Goal: Check status: Check status

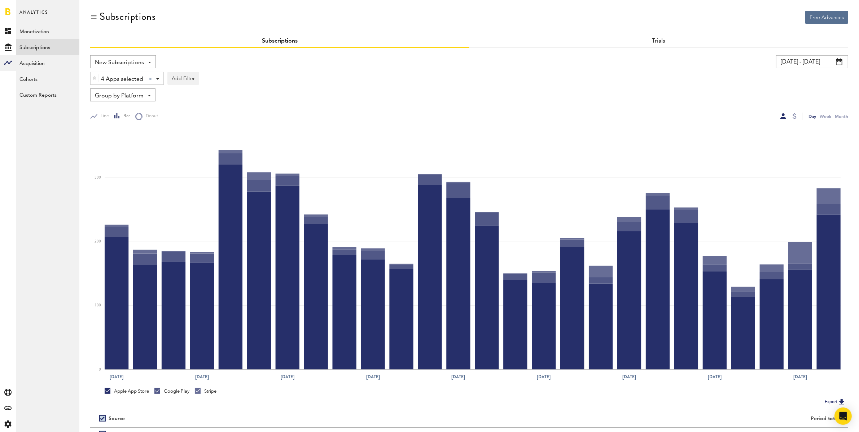
click at [790, 62] on input "[DATE] - [DATE]" at bounding box center [812, 61] width 72 height 13
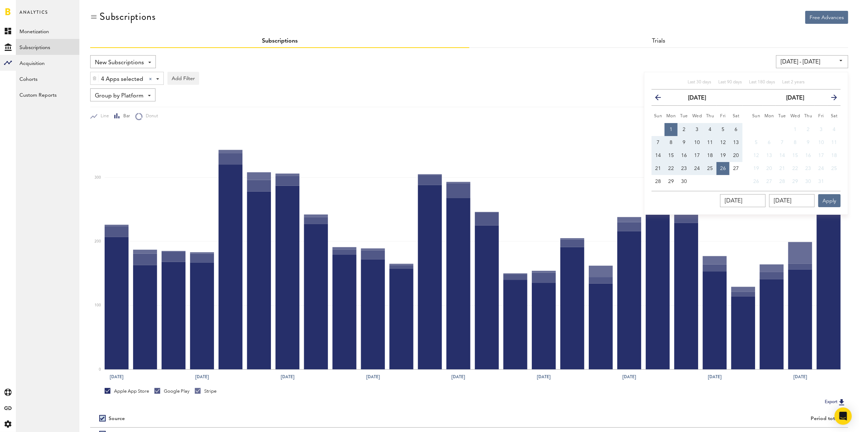
click at [674, 153] on span "15" at bounding box center [671, 155] width 6 height 5
type input "[DATE] - [DATE]"
type input "[DATE]"
drag, startPoint x: 659, startPoint y: 168, endPoint x: 664, endPoint y: 170, distance: 5.3
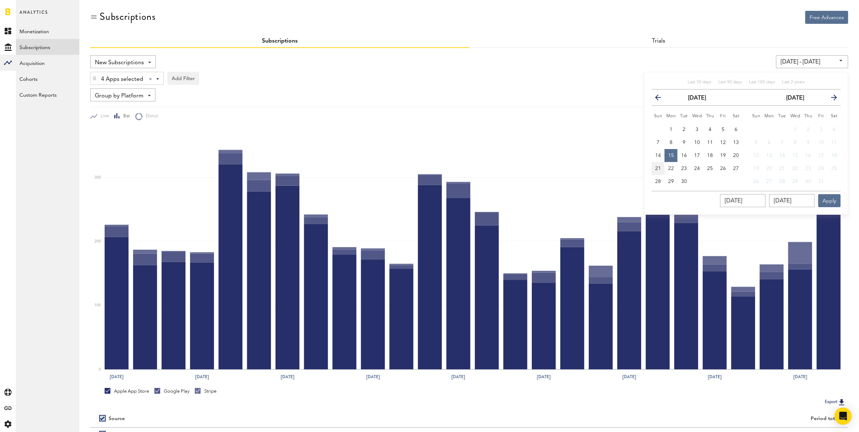
click at [659, 168] on span "21" at bounding box center [658, 168] width 6 height 5
type input "[DATE] - [DATE]"
type input "[DATE]"
click at [823, 199] on button "Apply" at bounding box center [829, 200] width 22 height 13
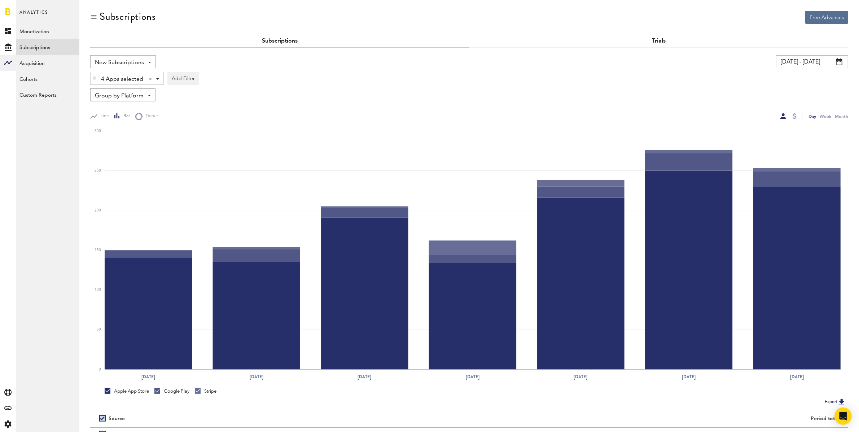
click at [659, 39] on link "Trials" at bounding box center [659, 41] width 14 height 6
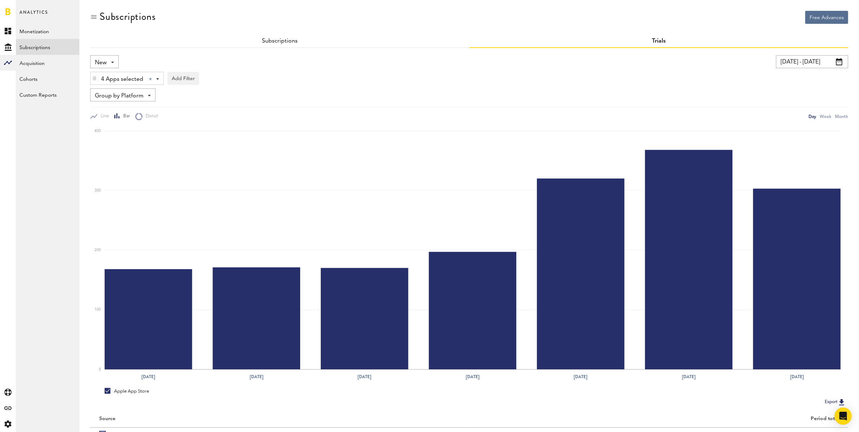
click at [802, 64] on input "[DATE] - [DATE]" at bounding box center [812, 61] width 72 height 13
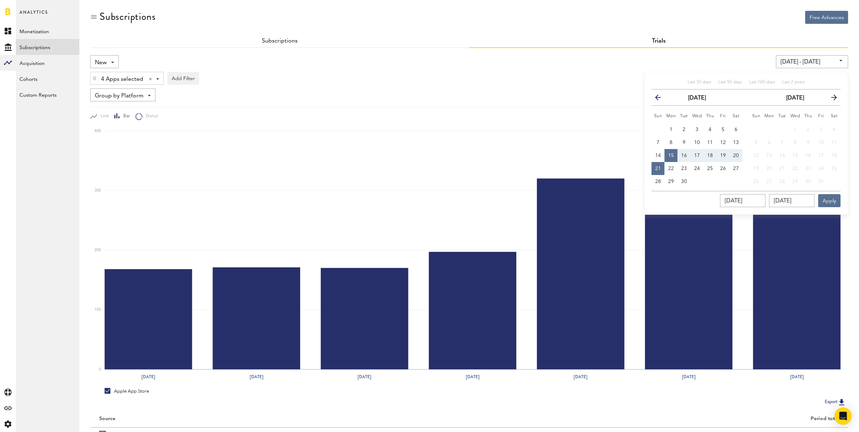
click at [660, 172] on button "21" at bounding box center [658, 168] width 13 height 13
type input "[DATE] - [DATE]"
type input "[DATE]"
click at [738, 168] on span "27" at bounding box center [736, 168] width 6 height 5
type input "[DATE] - [DATE]"
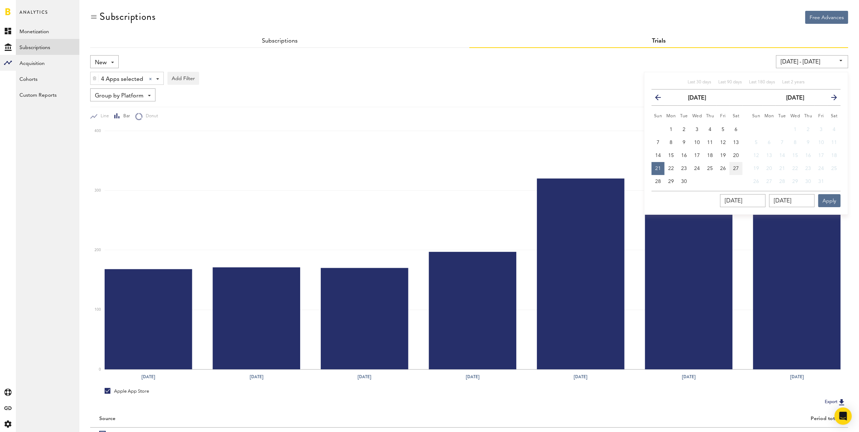
type input "[DATE]"
click at [829, 201] on button "Apply" at bounding box center [829, 200] width 22 height 13
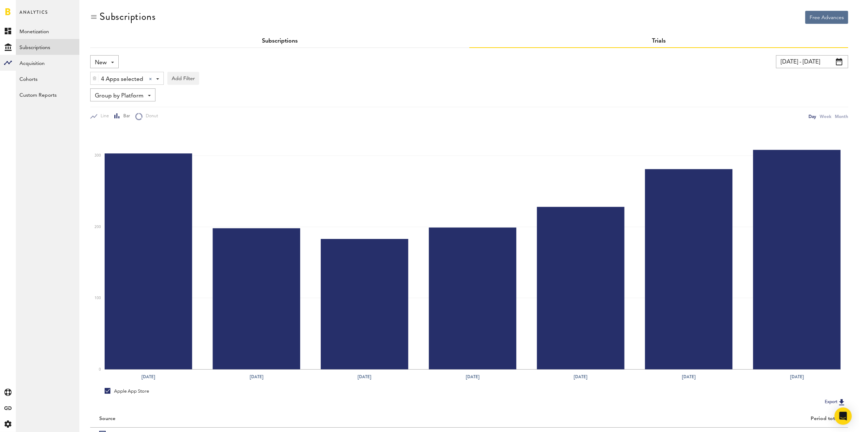
click at [288, 40] on link "Subscriptions" at bounding box center [280, 41] width 36 height 6
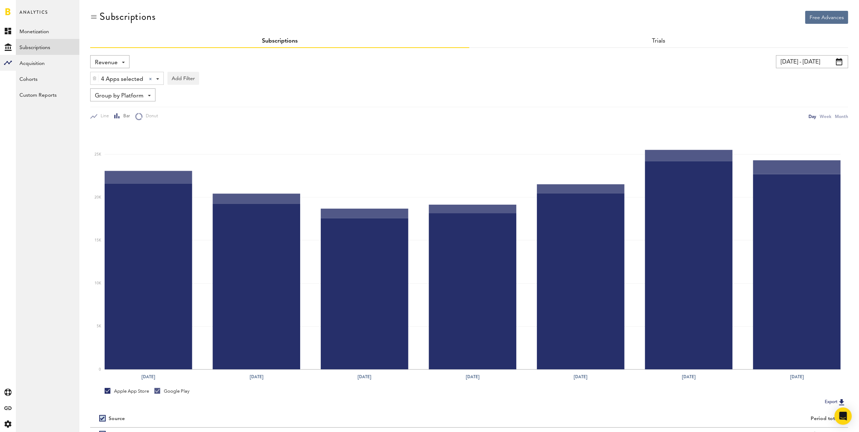
click at [120, 63] on div "Revenue Revenue MRR Actives Trial Status Billing Retries New Subscriptions Rene…" at bounding box center [109, 61] width 39 height 13
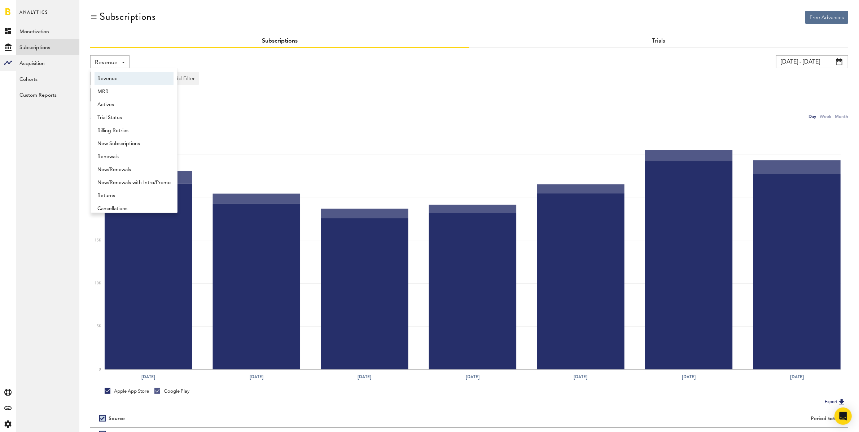
scroll to position [4, 0]
click at [139, 141] on span "New Subscriptions" at bounding box center [133, 140] width 73 height 12
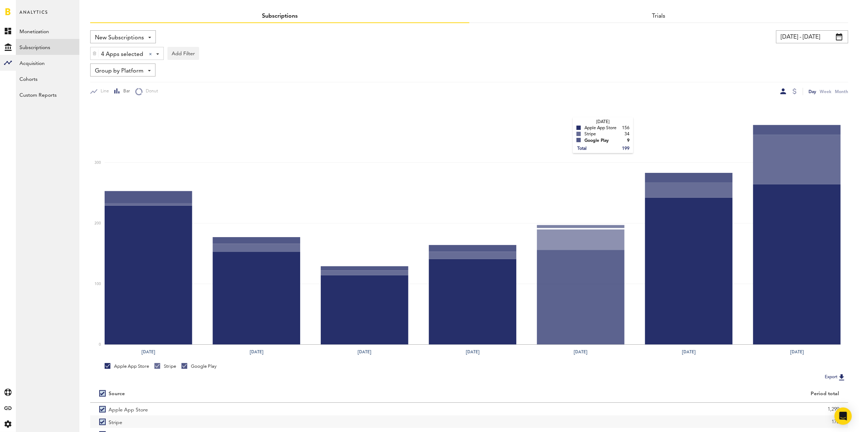
scroll to position [73, 0]
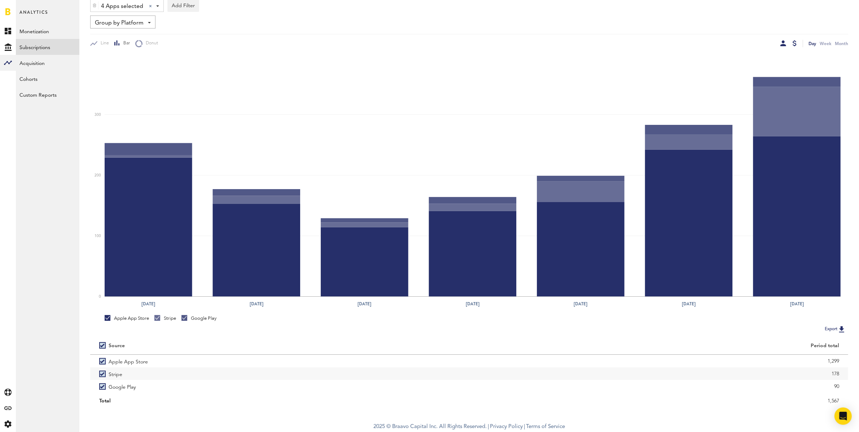
click at [796, 43] on div at bounding box center [795, 43] width 4 height 6
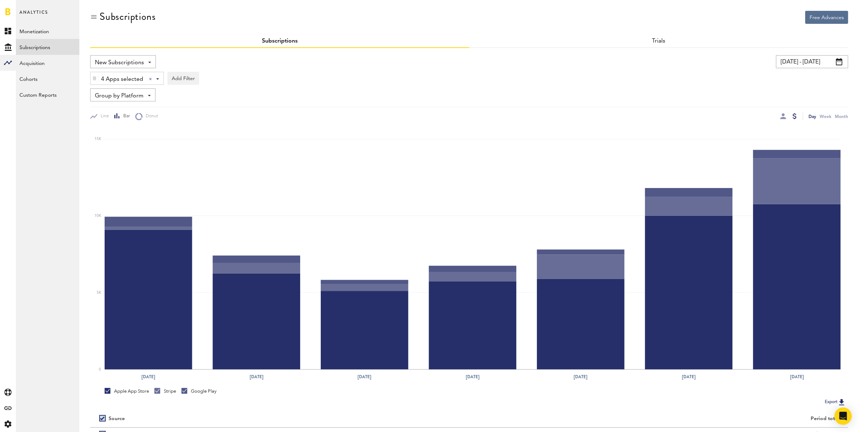
click at [803, 61] on input "[DATE] - [DATE]" at bounding box center [812, 61] width 72 height 13
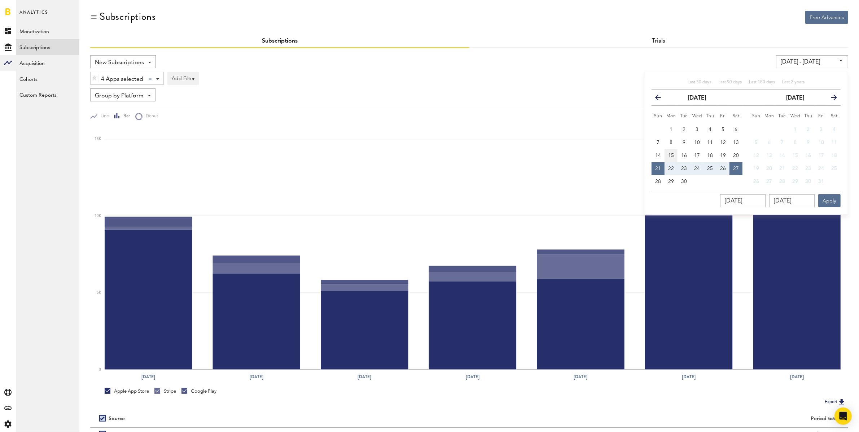
click at [673, 156] on span "15" at bounding box center [671, 155] width 6 height 5
type input "[DATE] - [DATE]"
type input "[DATE]"
click at [659, 169] on span "21" at bounding box center [658, 168] width 6 height 5
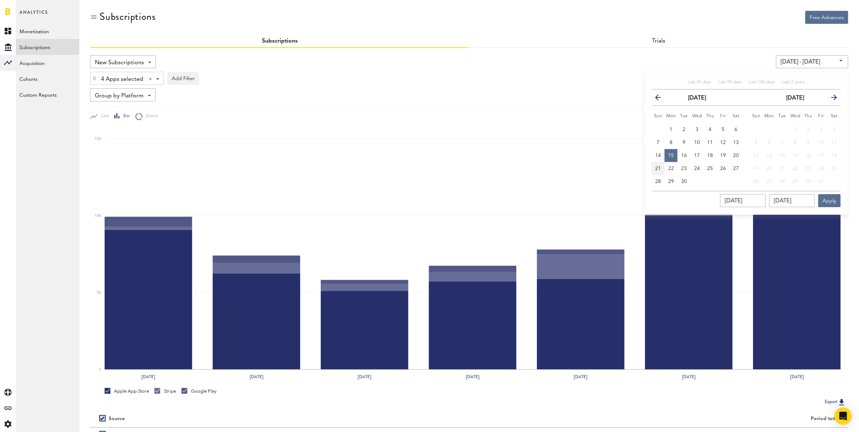
type input "[DATE] - [DATE]"
type input "[DATE]"
click at [828, 197] on button "Apply" at bounding box center [829, 200] width 22 height 13
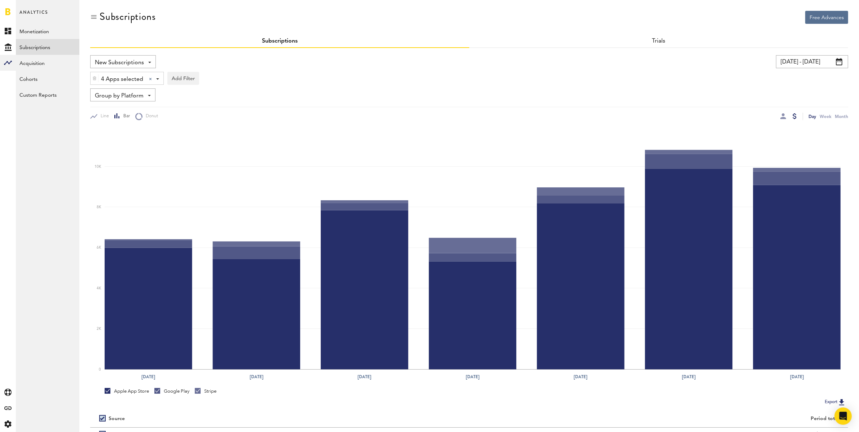
click at [791, 58] on input "[DATE] - [DATE]" at bounding box center [812, 61] width 72 height 13
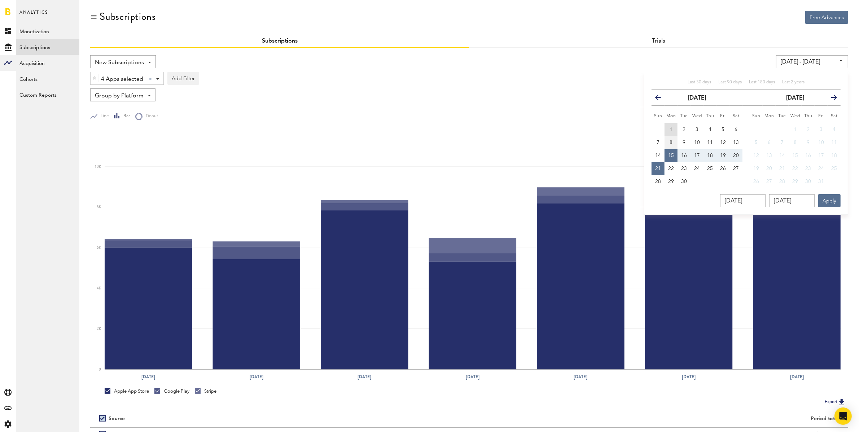
click at [676, 130] on button "1" at bounding box center [671, 129] width 13 height 13
type input "[DATE] - [DATE]"
type input "[DATE]"
click at [733, 167] on span "27" at bounding box center [736, 168] width 6 height 5
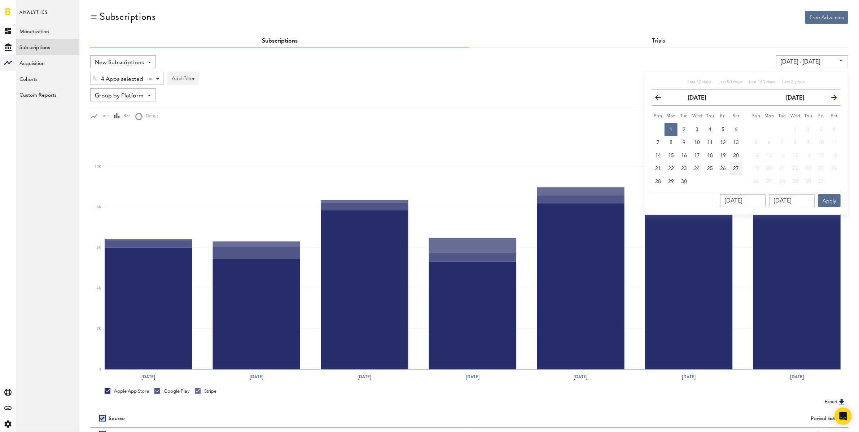
type input "[DATE] - [DATE]"
type input "[DATE]"
drag, startPoint x: 830, startPoint y: 201, endPoint x: 717, endPoint y: 208, distance: 113.1
click at [830, 201] on button "Apply" at bounding box center [829, 200] width 22 height 13
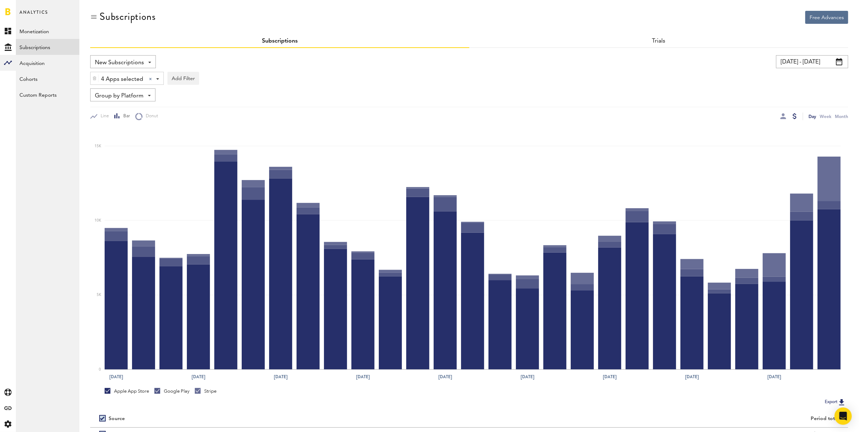
drag, startPoint x: 785, startPoint y: 115, endPoint x: 700, endPoint y: 197, distance: 117.9
click at [785, 116] on div at bounding box center [784, 116] width 6 height 6
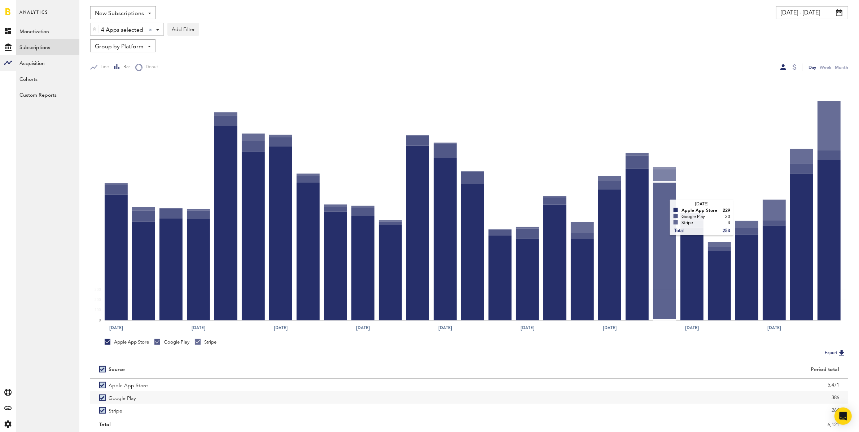
scroll to position [73, 0]
